Goal: Task Accomplishment & Management: Manage account settings

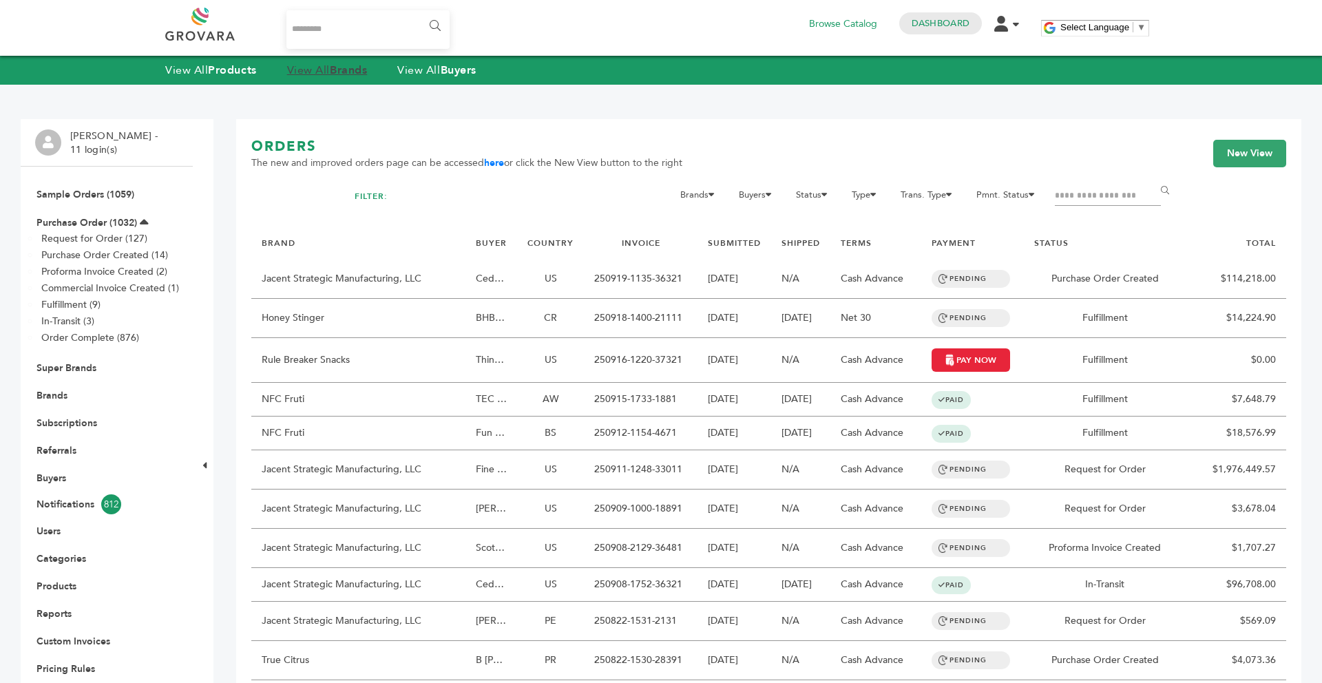
click at [356, 69] on strong "Brands" at bounding box center [348, 70] width 37 height 15
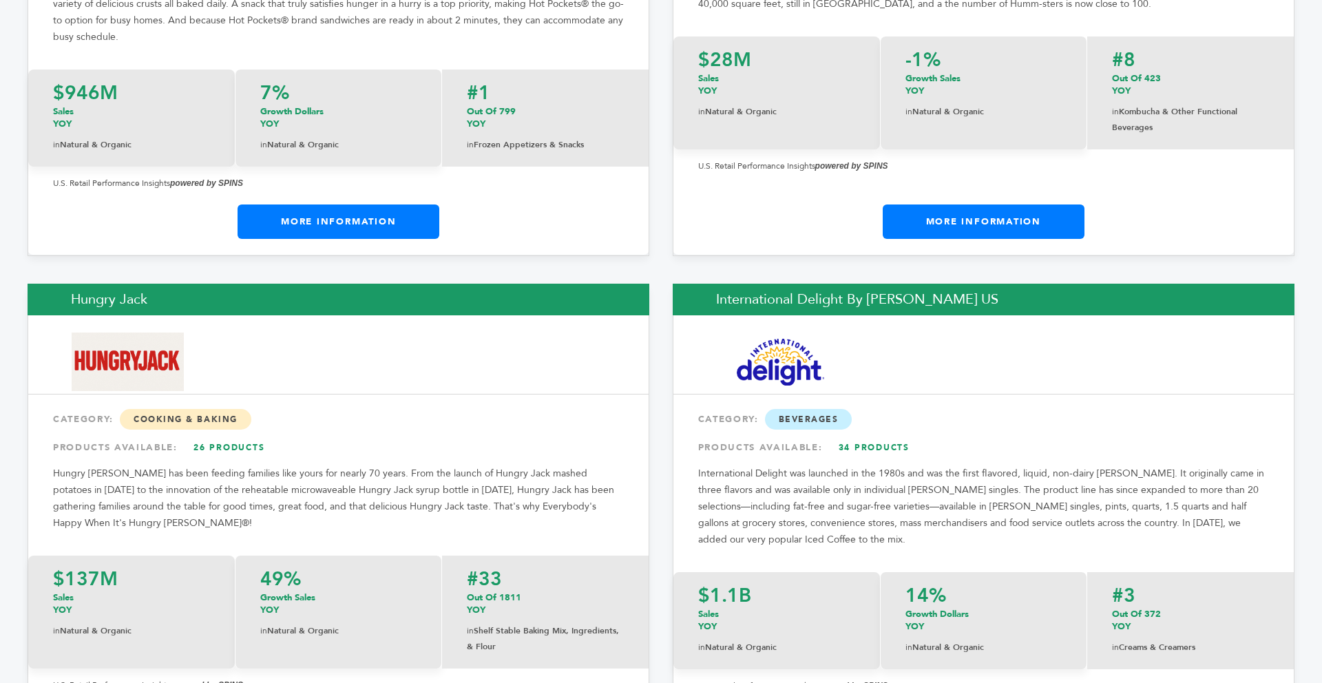
scroll to position [10904, 0]
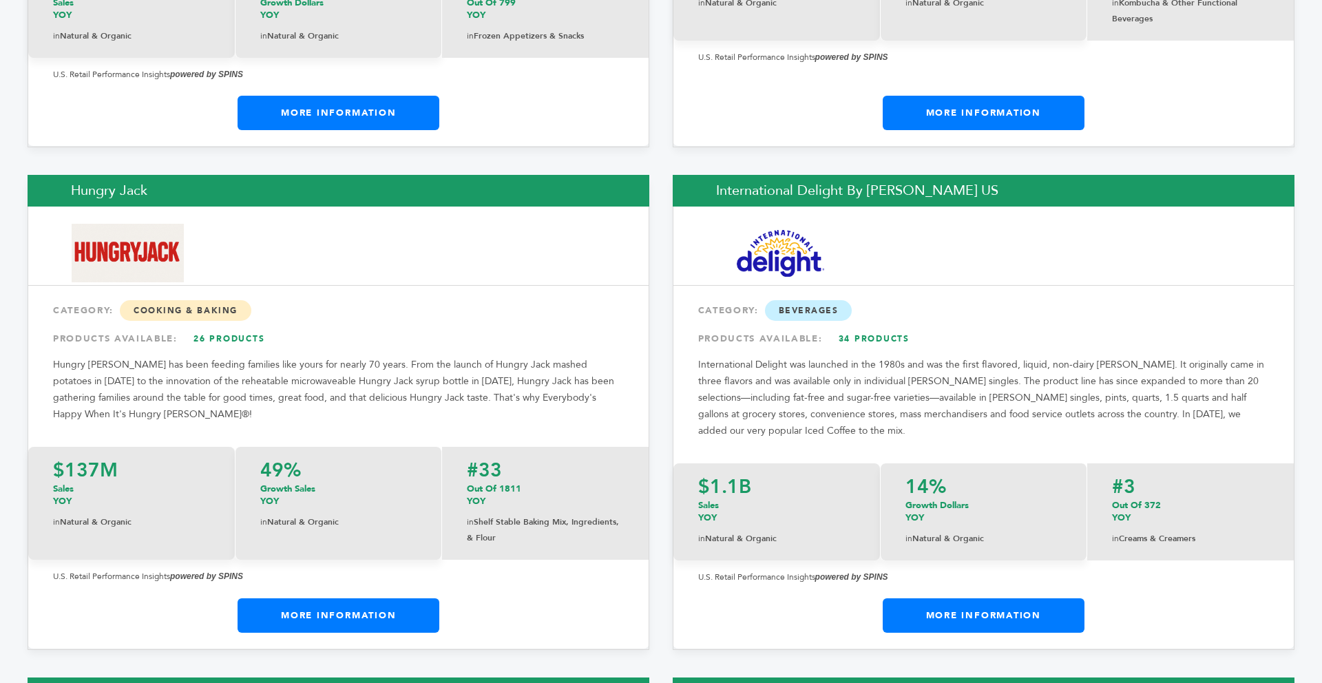
drag, startPoint x: 1321, startPoint y: 63, endPoint x: 1321, endPoint y: 283, distance: 220.4
click at [420, 598] on link "More Information" at bounding box center [339, 615] width 202 height 34
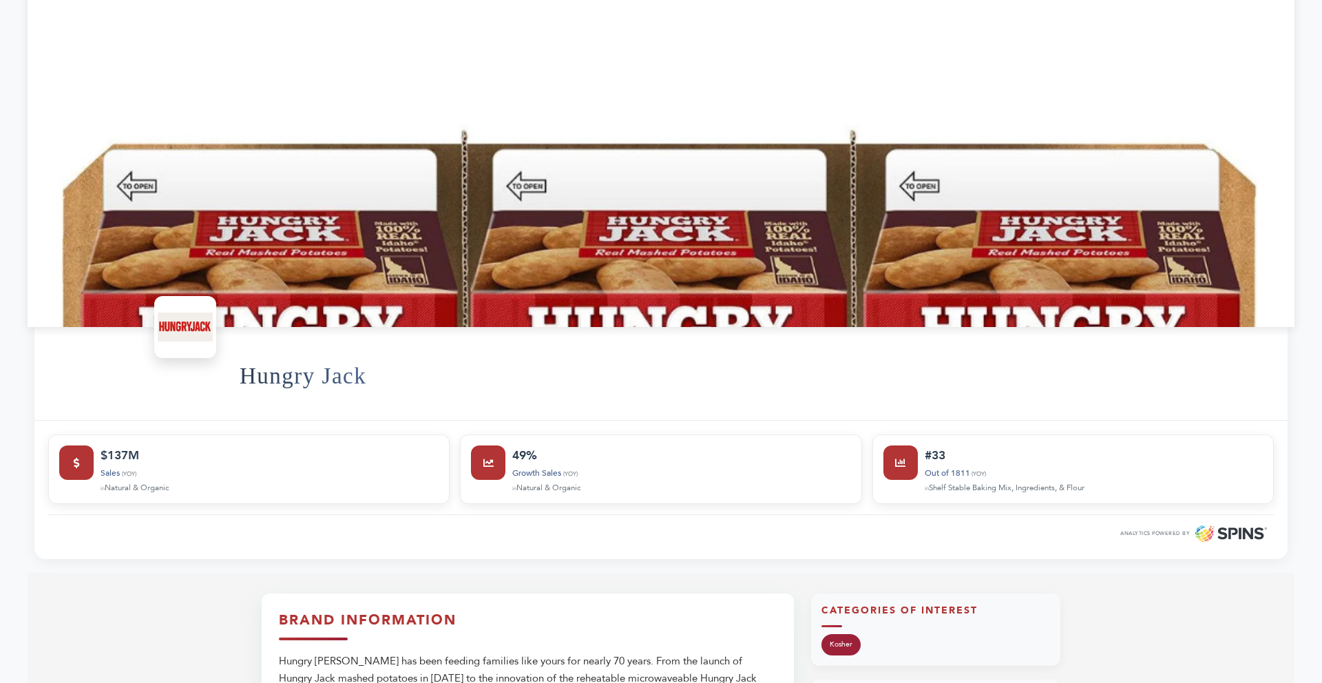
scroll to position [193, 0]
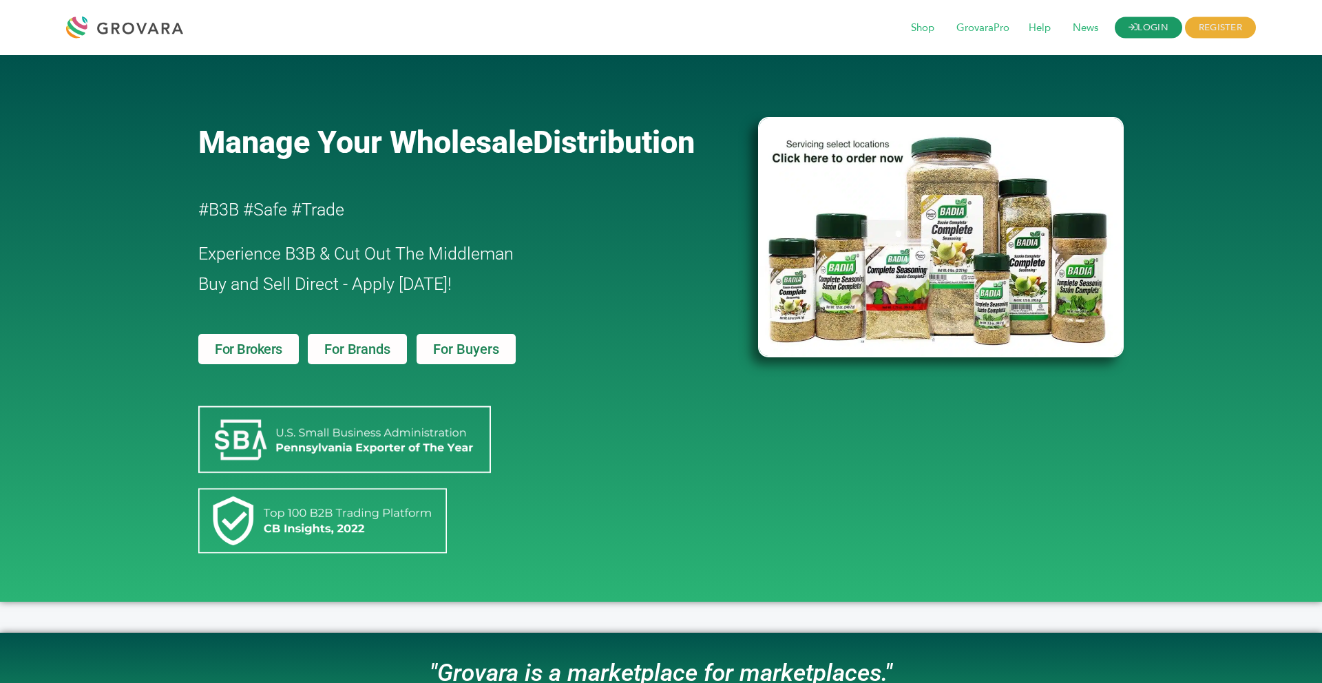
click at [1132, 28] on icon at bounding box center [1133, 27] width 9 height 9
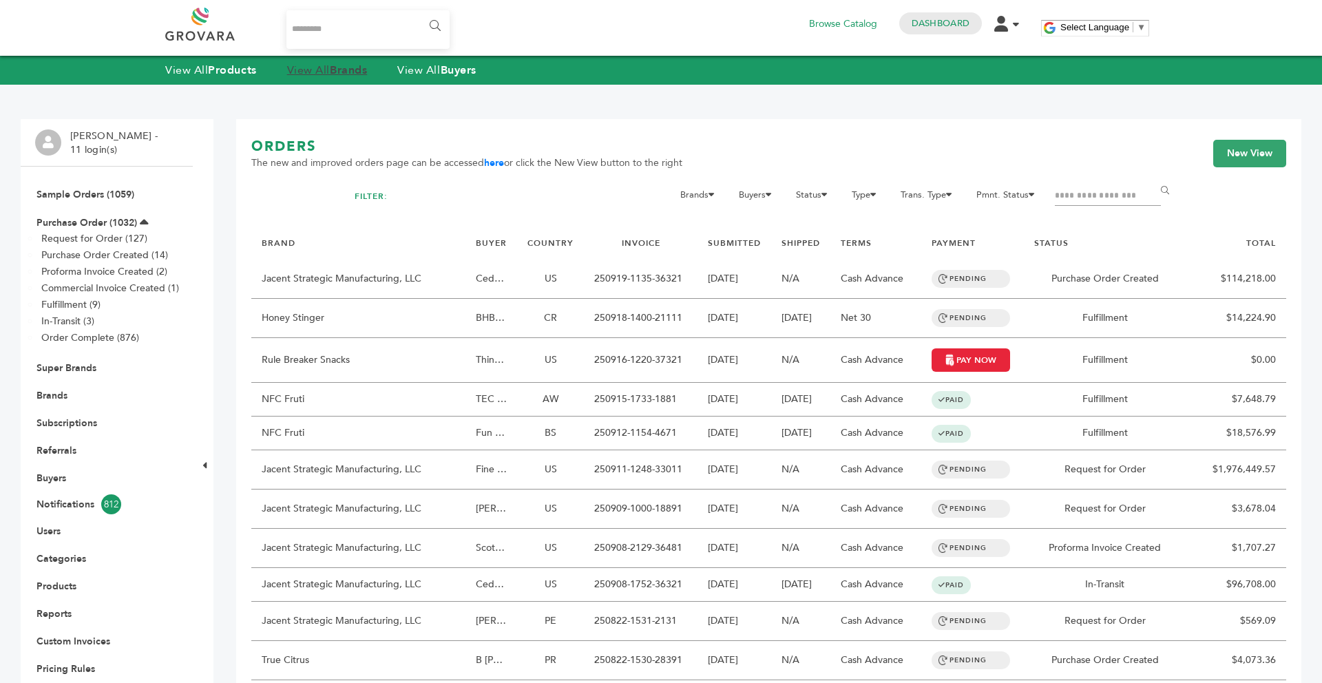
click at [342, 70] on strong "Brands" at bounding box center [348, 70] width 37 height 15
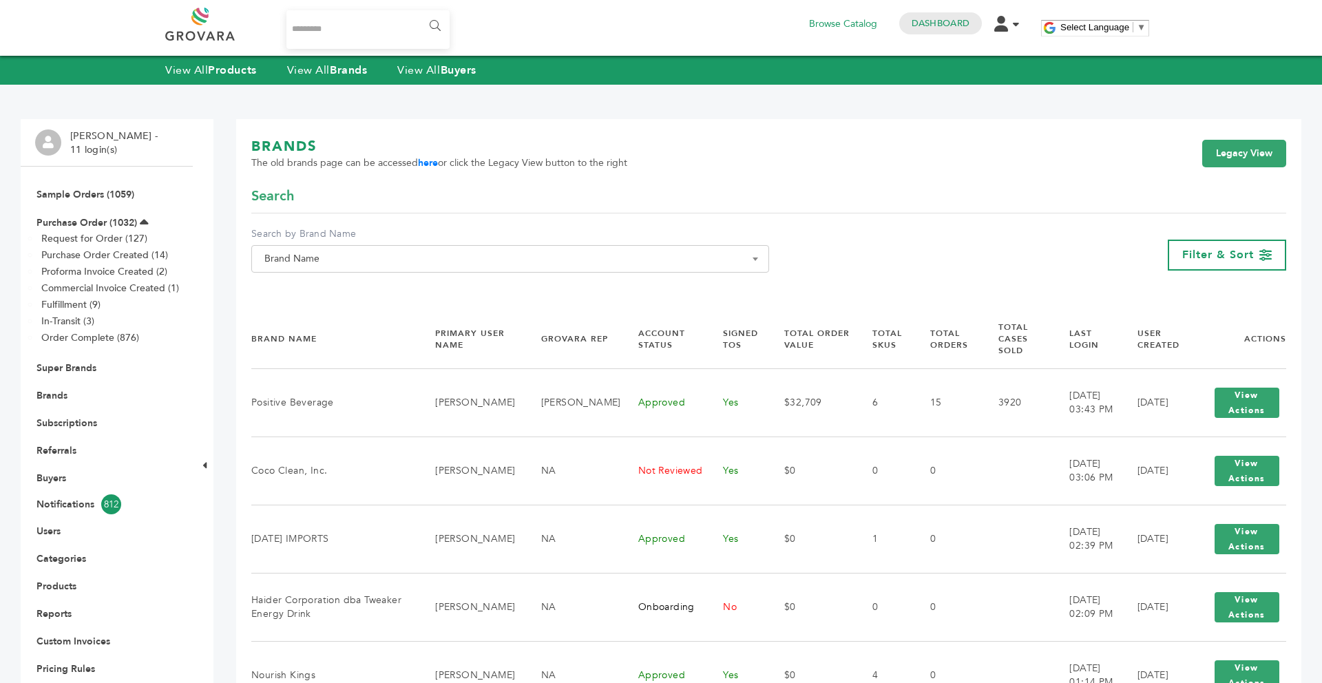
click at [368, 262] on span "Brand Name" at bounding box center [510, 258] width 503 height 19
click at [335, 286] on input "Search" at bounding box center [510, 283] width 511 height 17
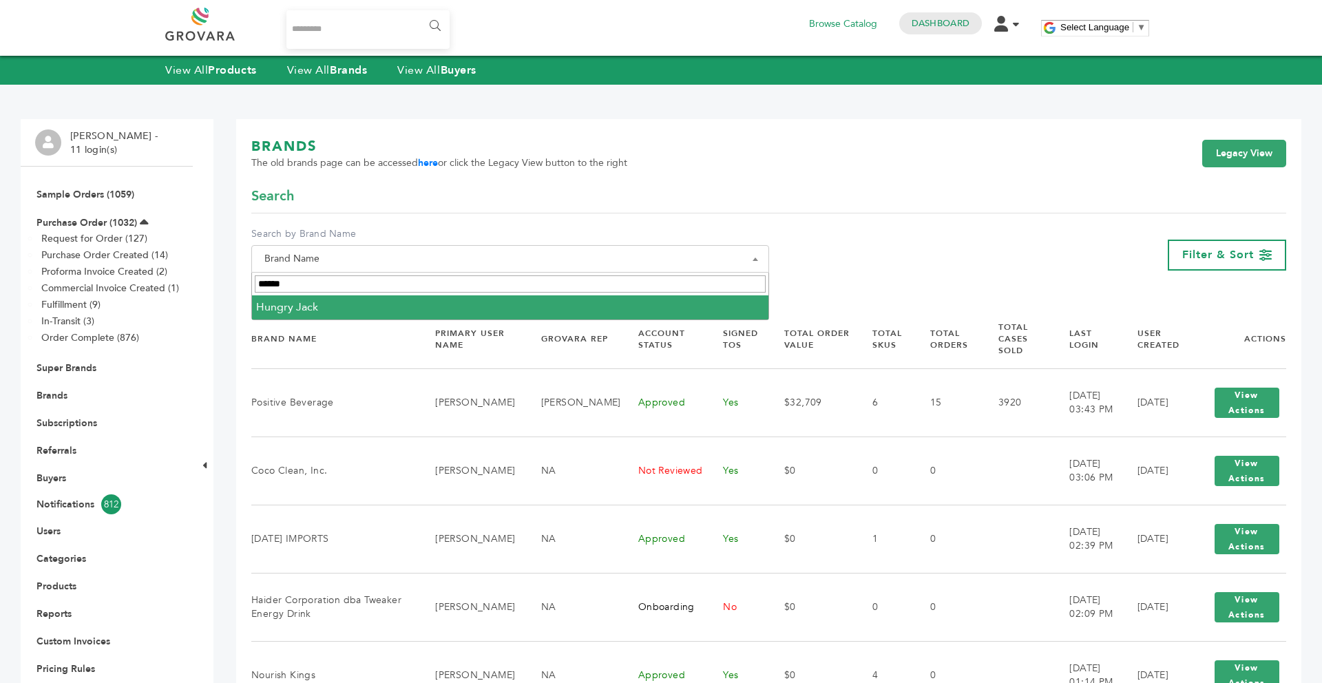
type input "******"
select select "**********"
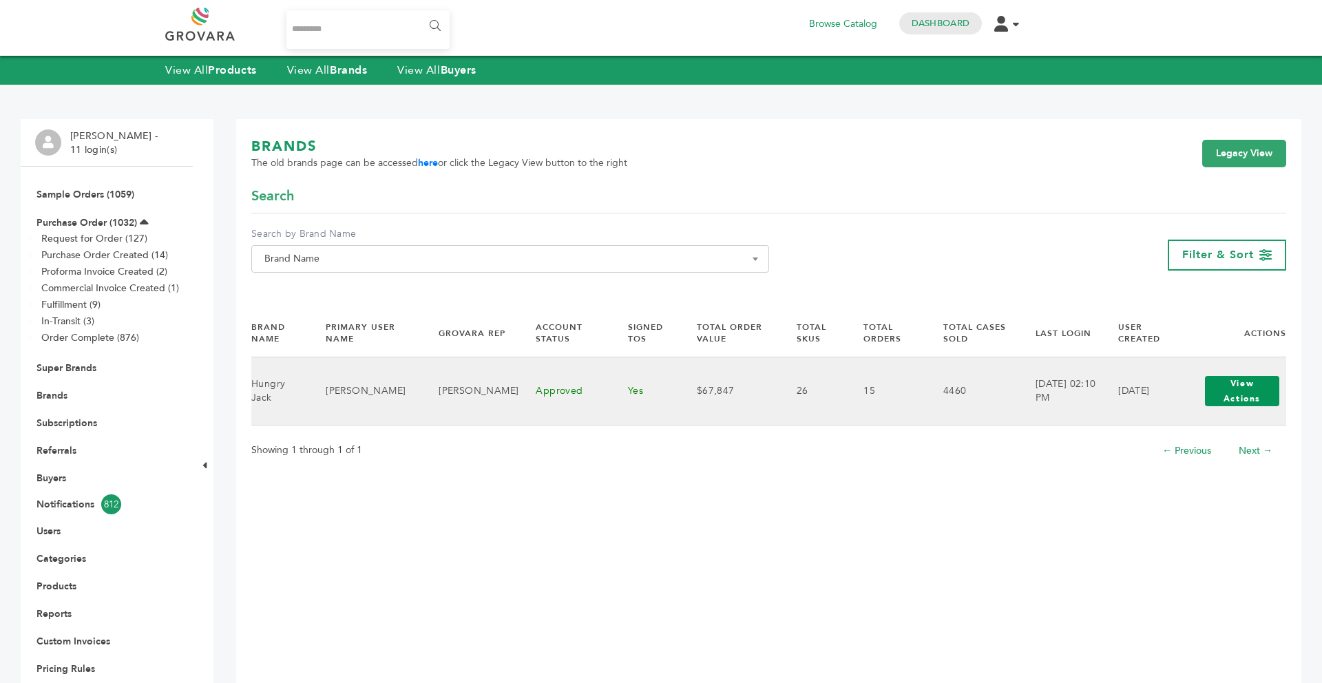
click at [1257, 392] on button "View Actions" at bounding box center [1242, 391] width 74 height 30
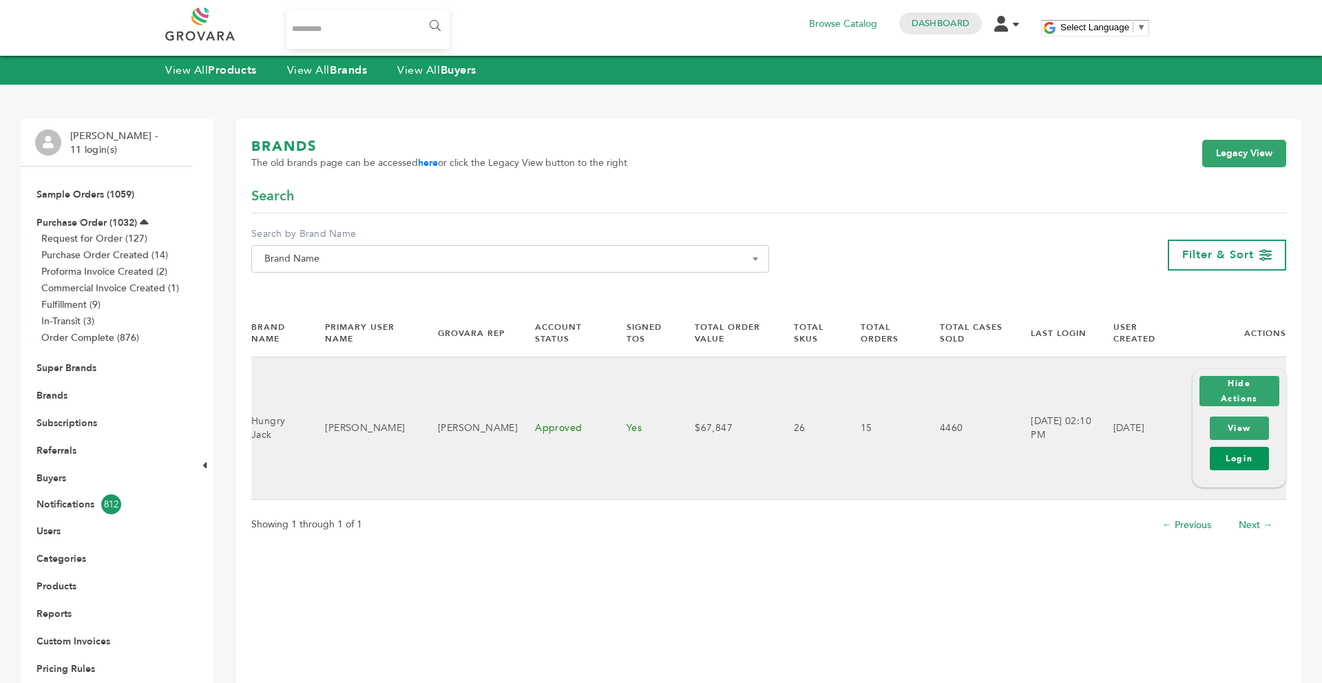
click at [1232, 459] on link "Login" at bounding box center [1239, 458] width 59 height 23
